Goal: Check status: Check status

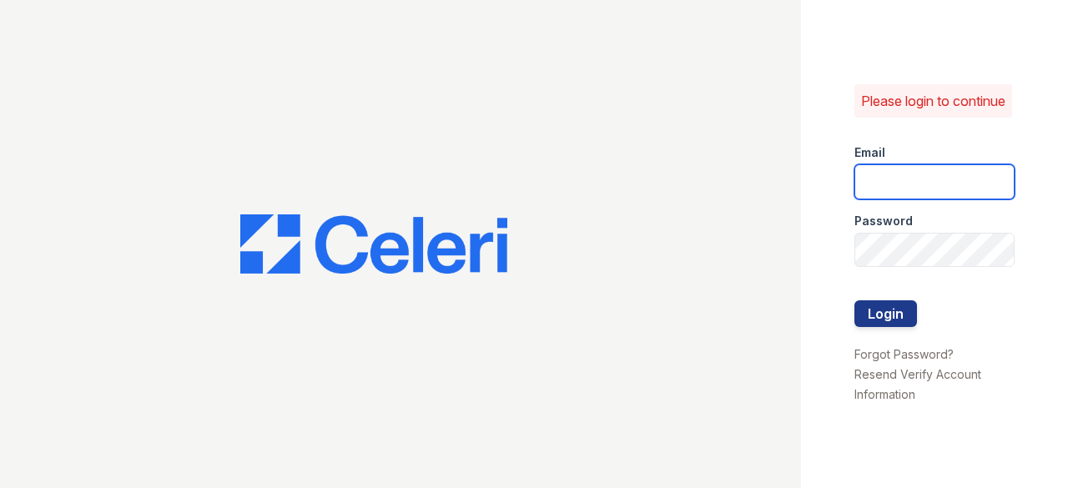
type input "edwinr@livebe.com"
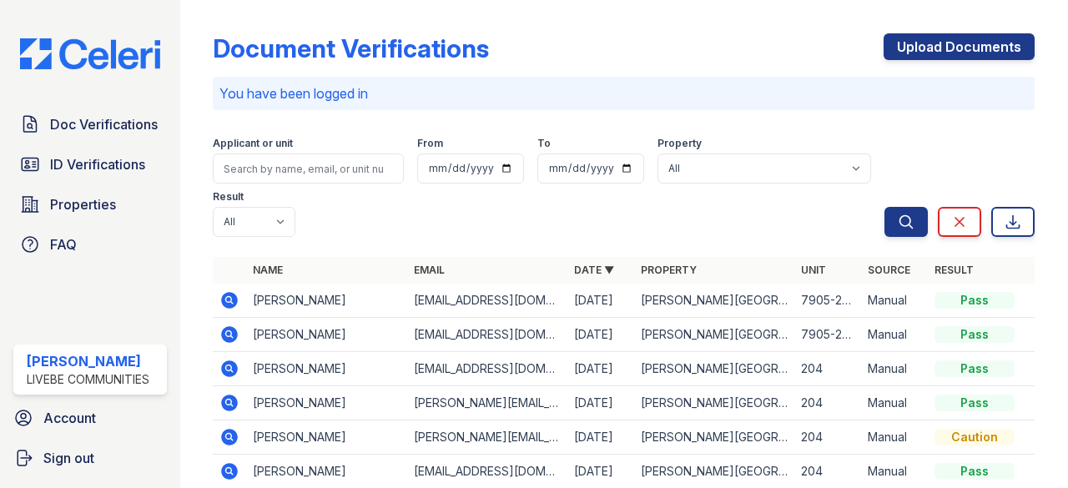
click at [889, 330] on td "Manual" at bounding box center [894, 335] width 67 height 34
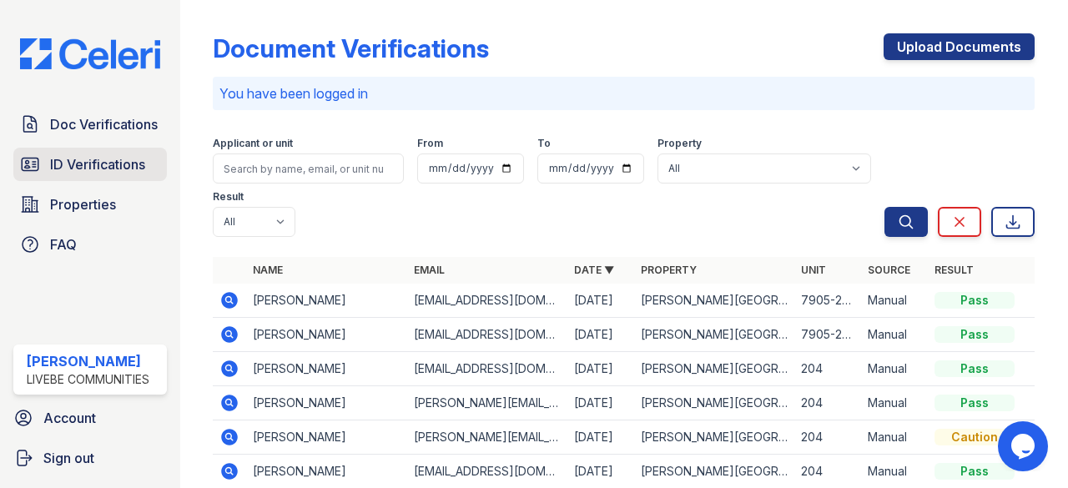
click at [105, 153] on link "ID Verifications" at bounding box center [89, 164] width 153 height 33
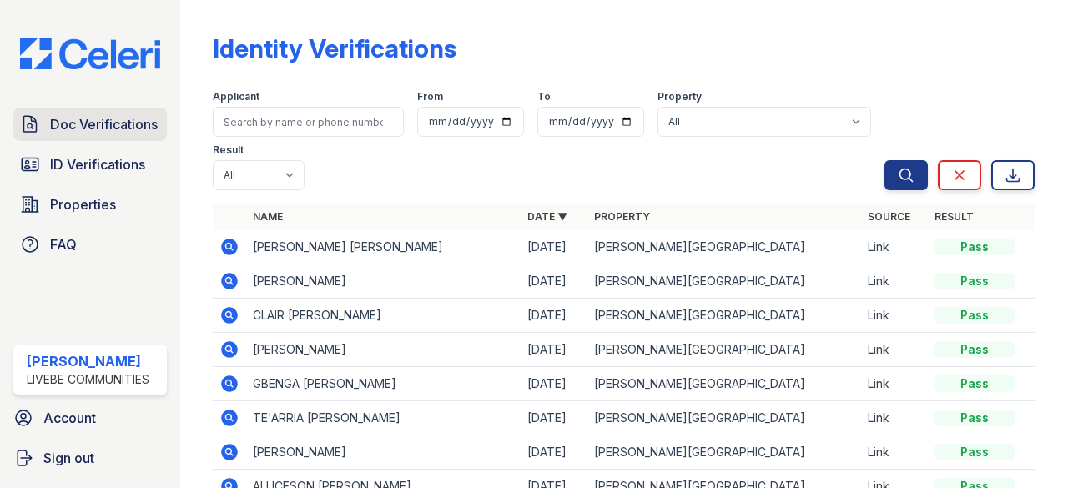
click at [96, 139] on link "Doc Verifications" at bounding box center [89, 124] width 153 height 33
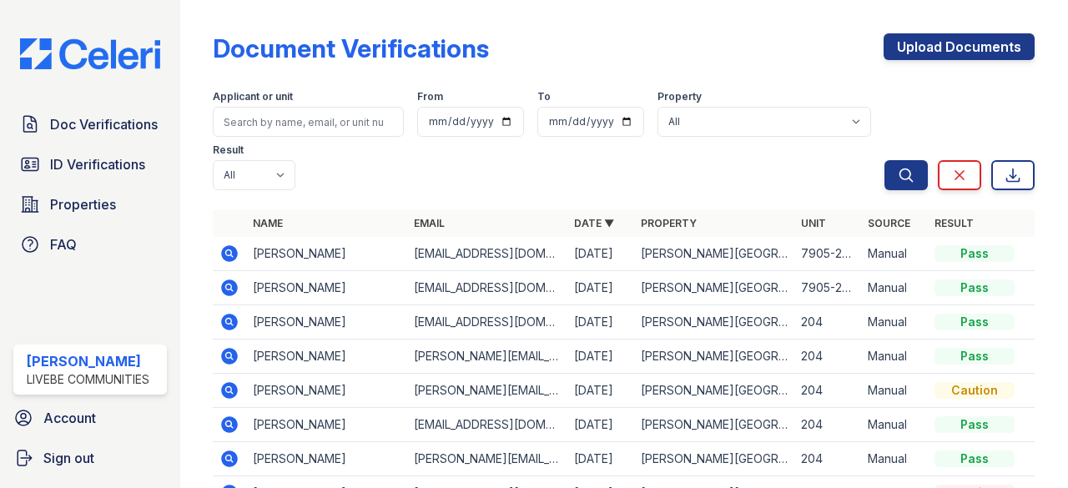
click at [231, 251] on icon at bounding box center [229, 254] width 20 height 20
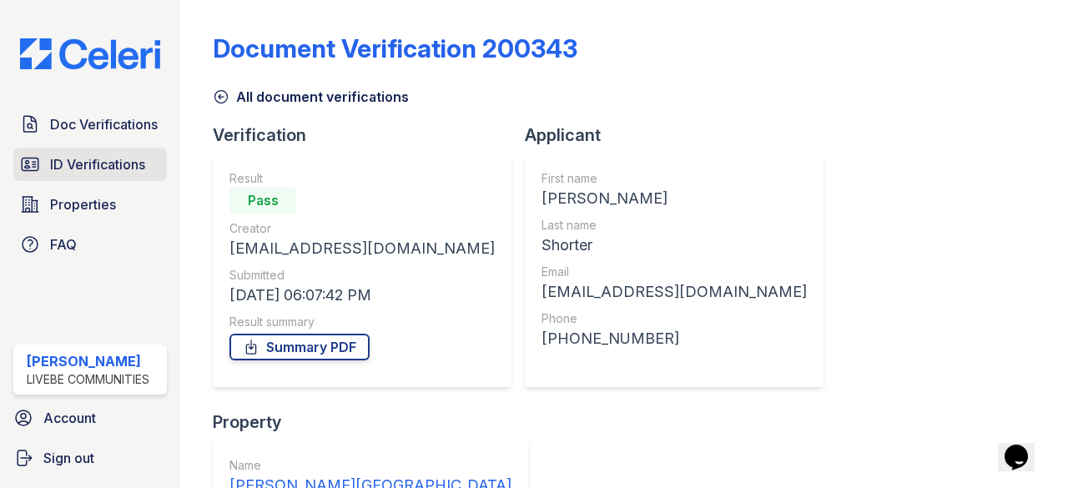
click at [68, 169] on span "ID Verifications" at bounding box center [97, 164] width 95 height 20
